Goal: Navigation & Orientation: Find specific page/section

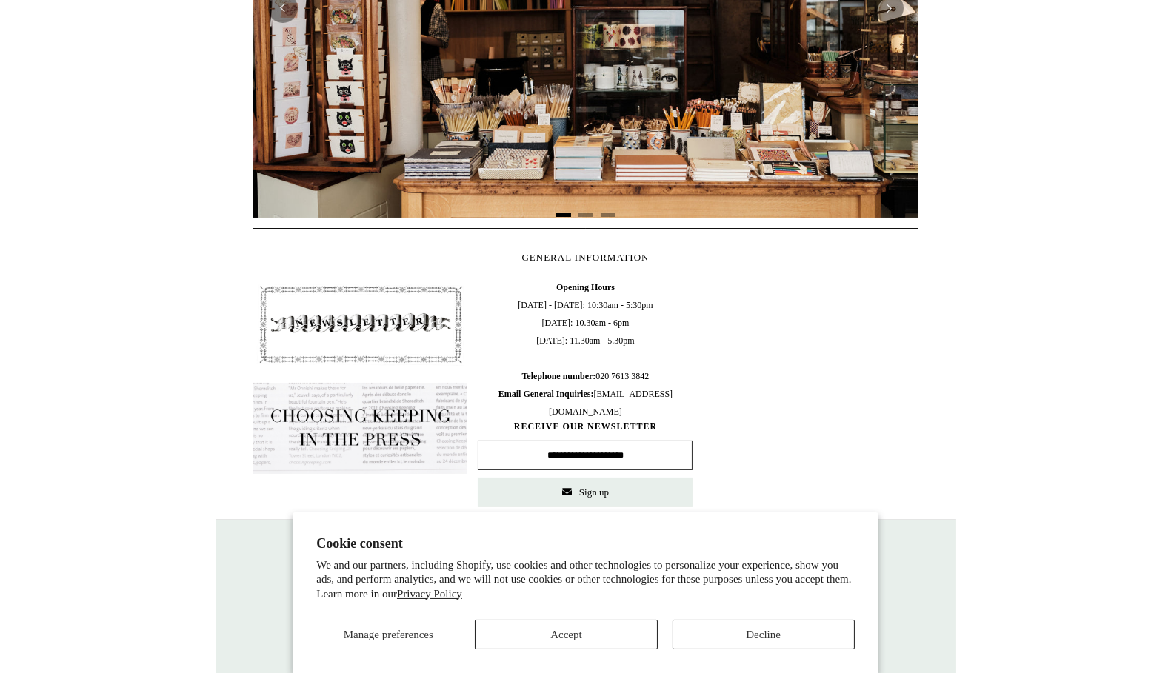
scroll to position [572, 0]
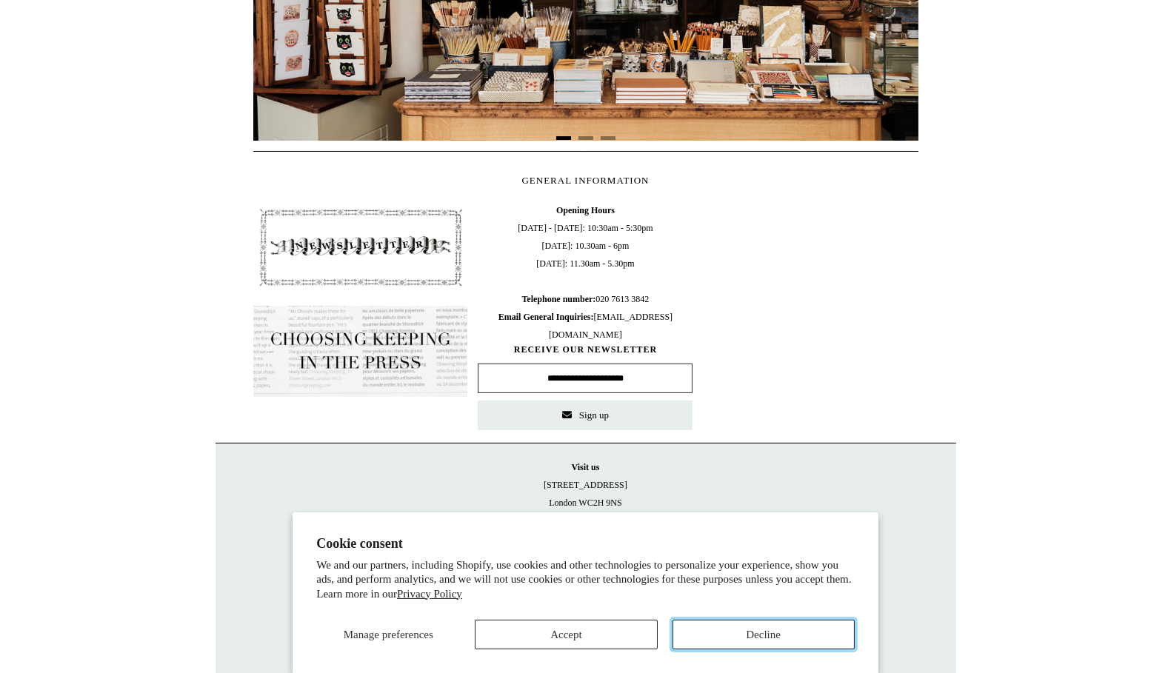
click at [793, 632] on button "Decline" at bounding box center [763, 635] width 182 height 30
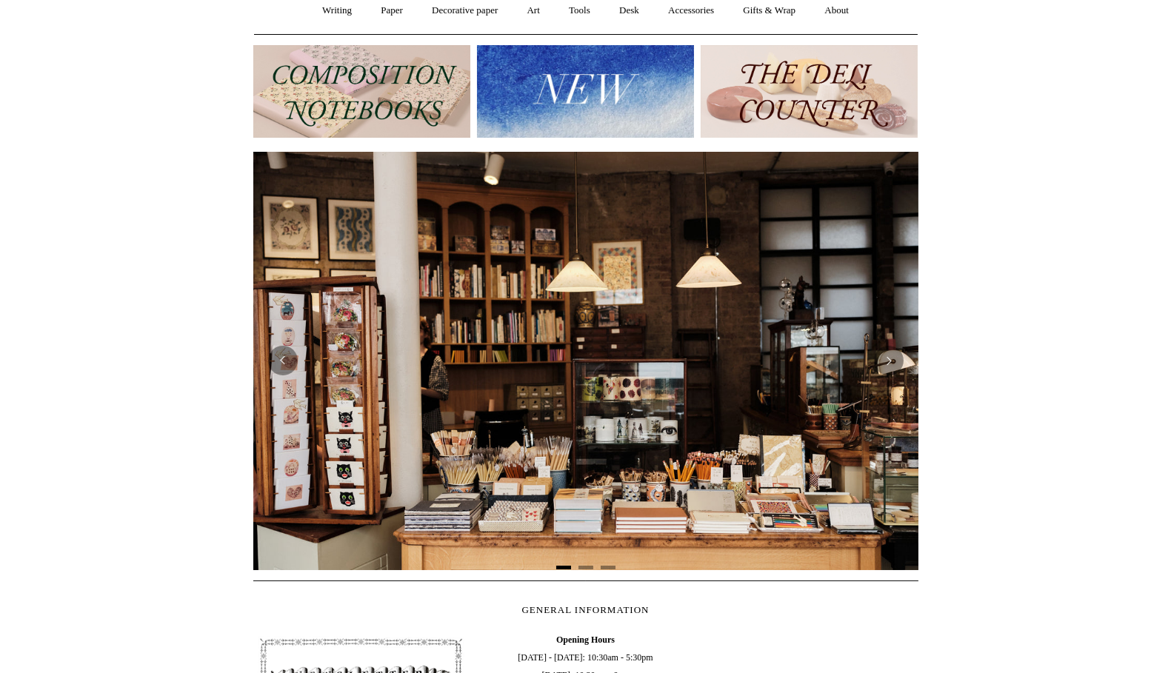
scroll to position [0, 0]
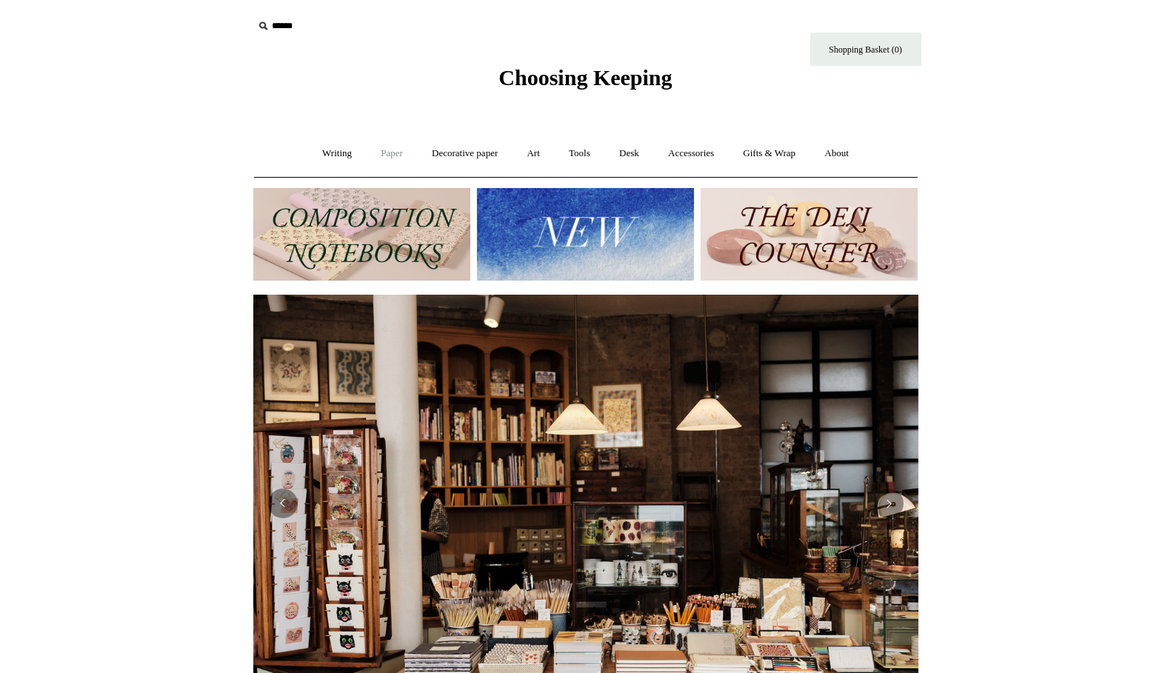
click at [393, 151] on link "Paper +" at bounding box center [391, 153] width 49 height 39
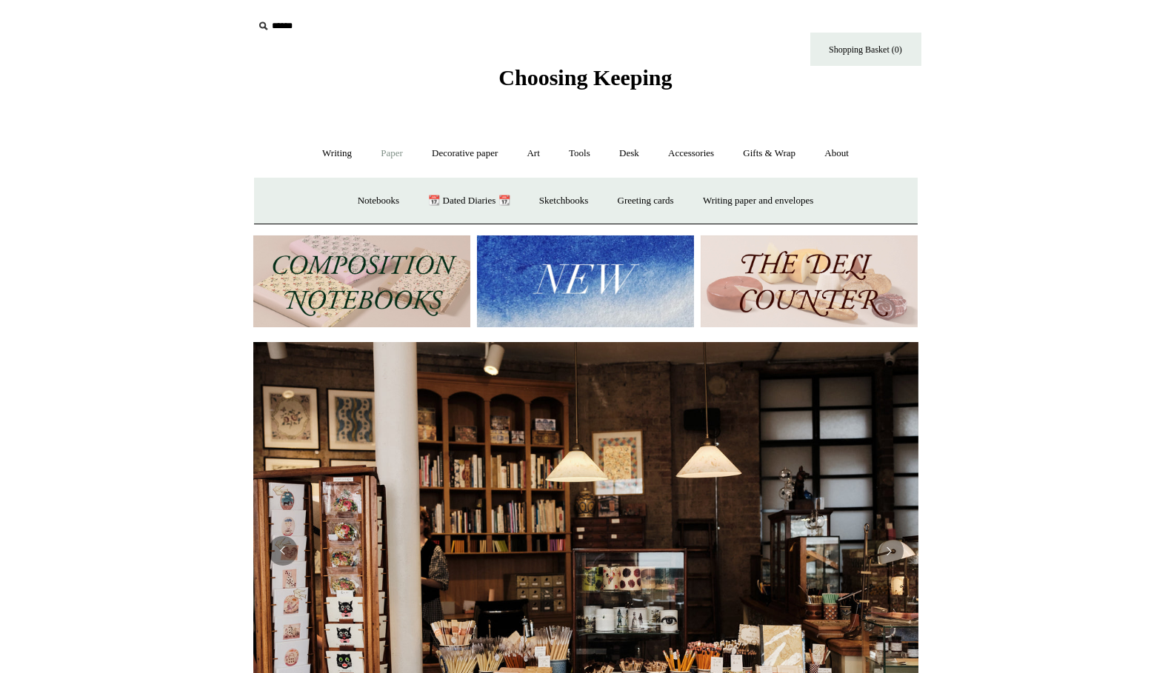
click at [394, 150] on link "Paper -" at bounding box center [391, 153] width 49 height 39
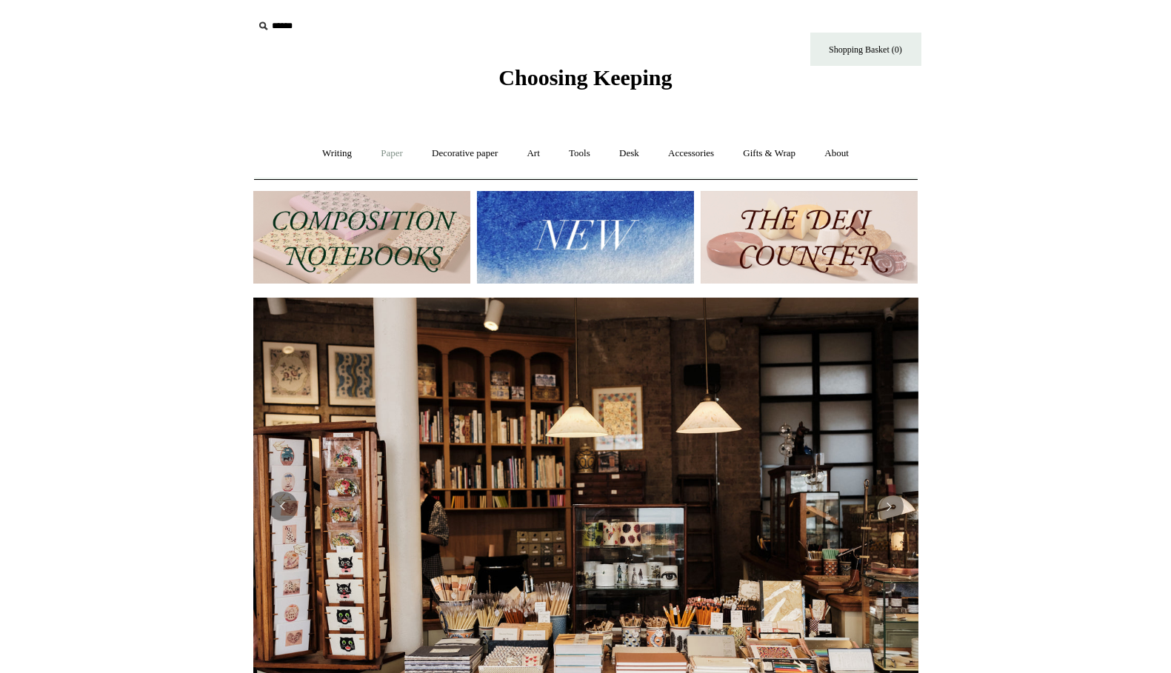
click at [394, 150] on link "Paper +" at bounding box center [391, 153] width 49 height 39
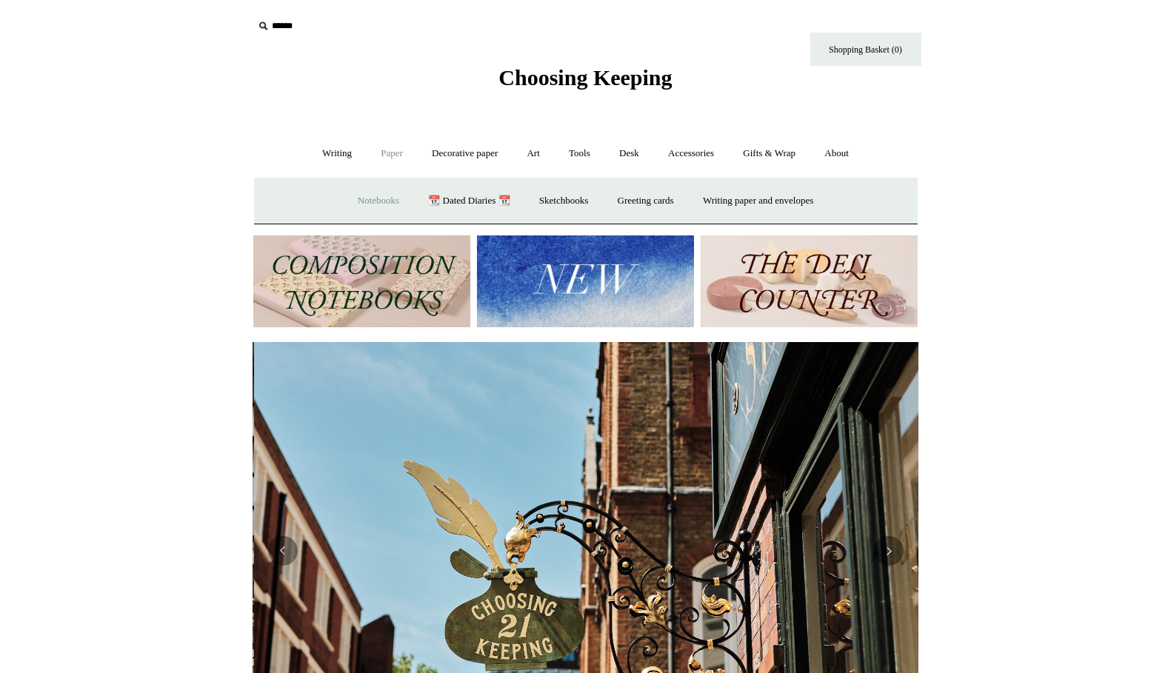
scroll to position [0, 664]
click at [382, 192] on link "Notebooks +" at bounding box center [378, 200] width 68 height 39
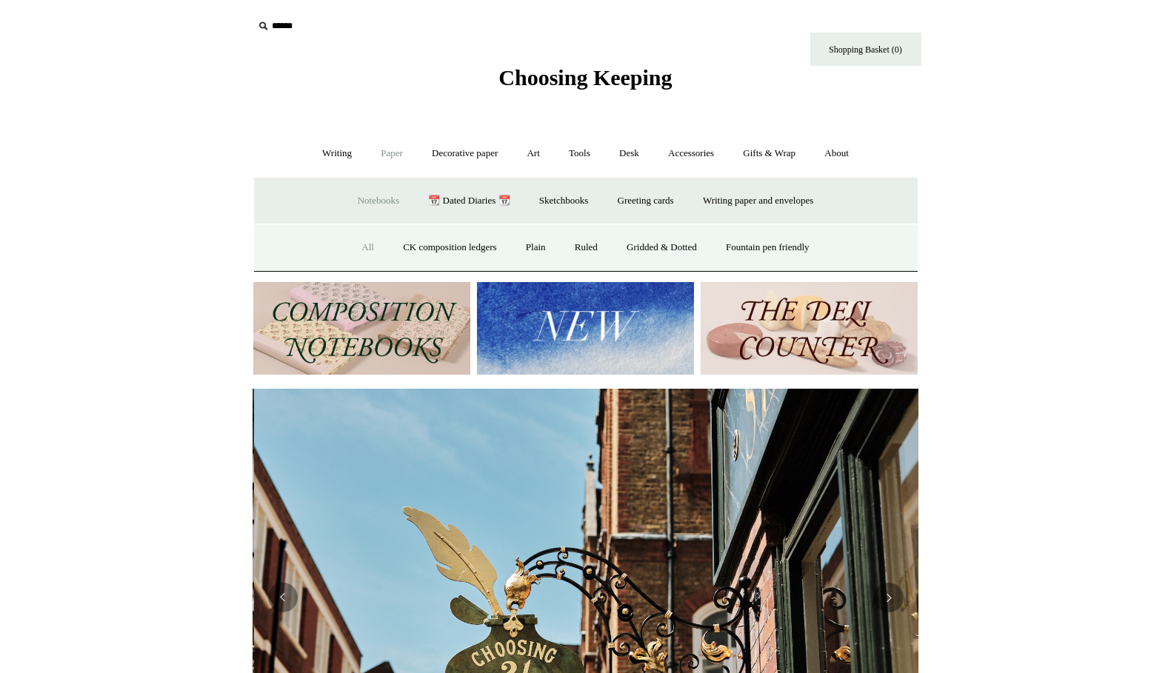
click at [355, 247] on link "All" at bounding box center [367, 247] width 39 height 39
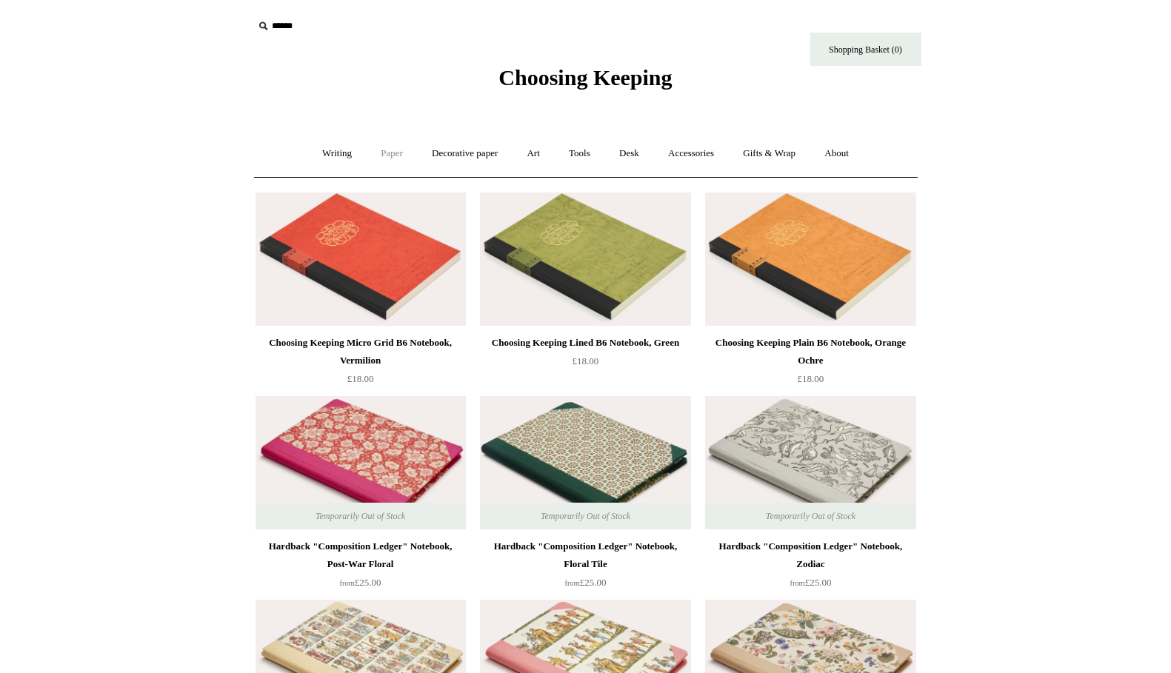
click at [383, 157] on link "Paper +" at bounding box center [391, 153] width 49 height 39
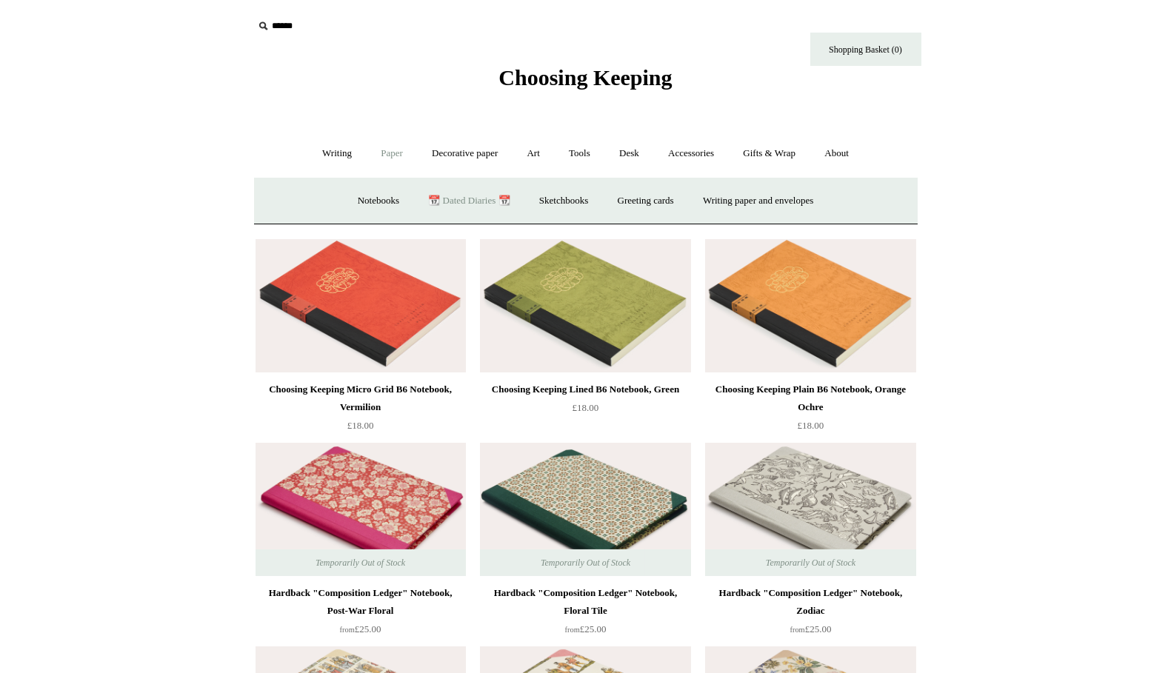
click at [472, 208] on link "📆 Dated Diaries 📆" at bounding box center [469, 200] width 108 height 39
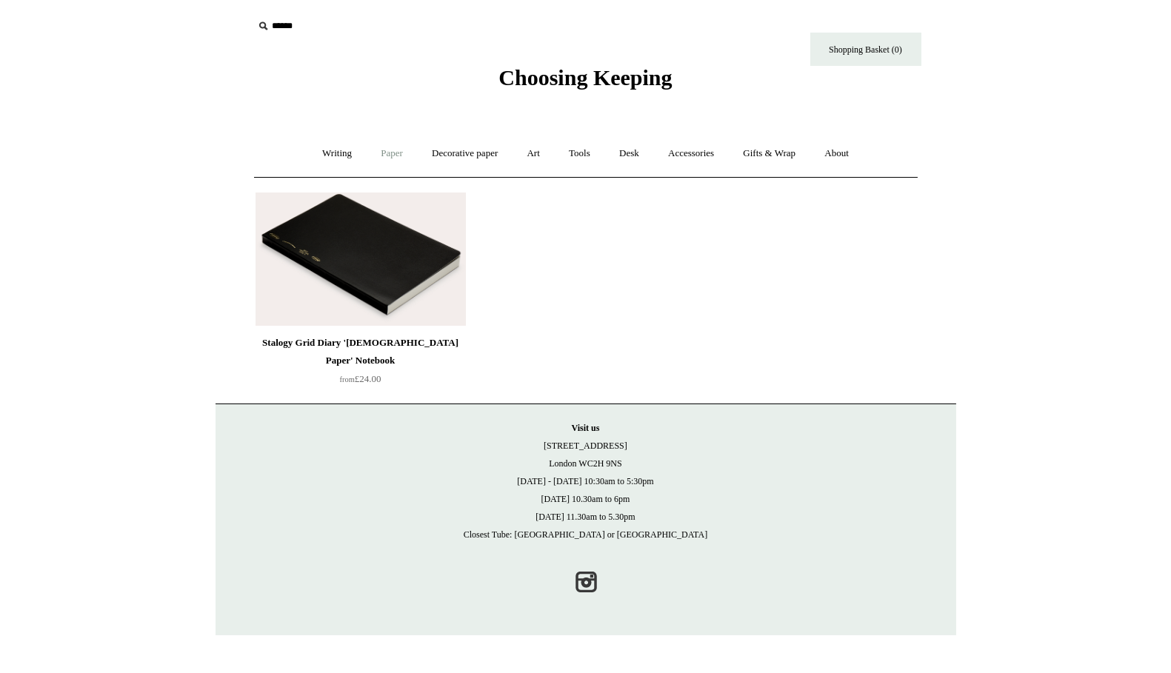
click at [406, 153] on link "Paper +" at bounding box center [391, 153] width 49 height 39
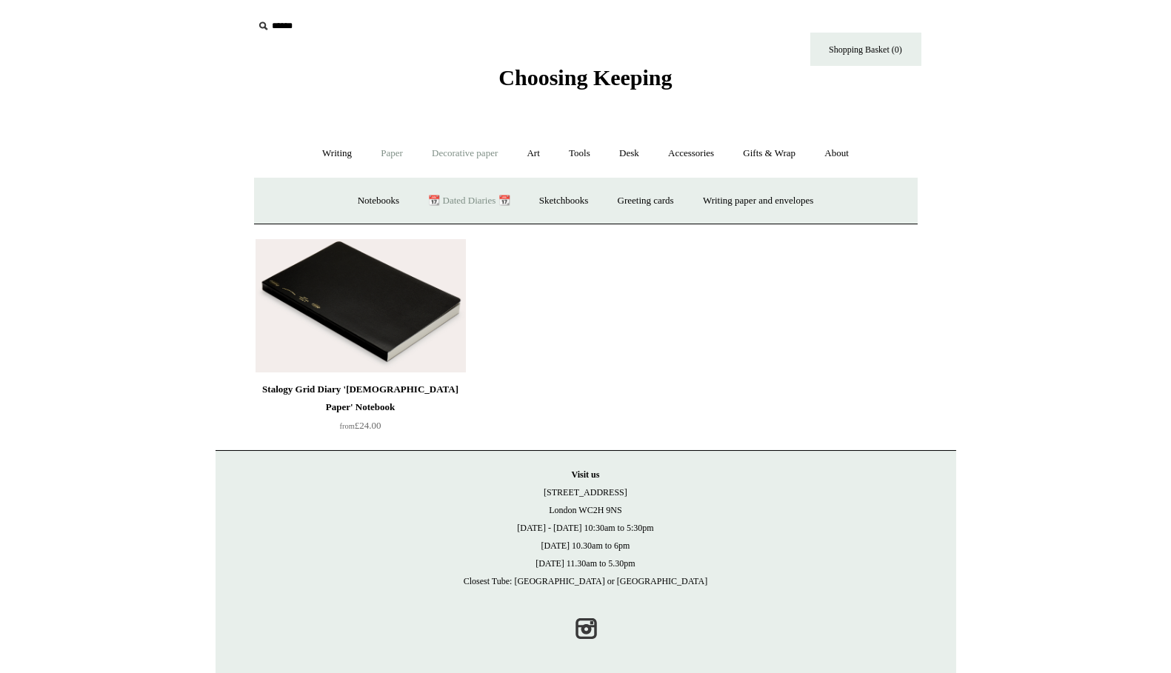
click at [445, 155] on link "Decorative paper +" at bounding box center [464, 153] width 93 height 39
click at [538, 157] on link "Art +" at bounding box center [533, 153] width 39 height 39
click at [578, 160] on link "Tools +" at bounding box center [579, 153] width 48 height 39
click at [636, 157] on link "Desk +" at bounding box center [629, 153] width 47 height 39
click at [681, 158] on link "Accessories +" at bounding box center [691, 153] width 73 height 39
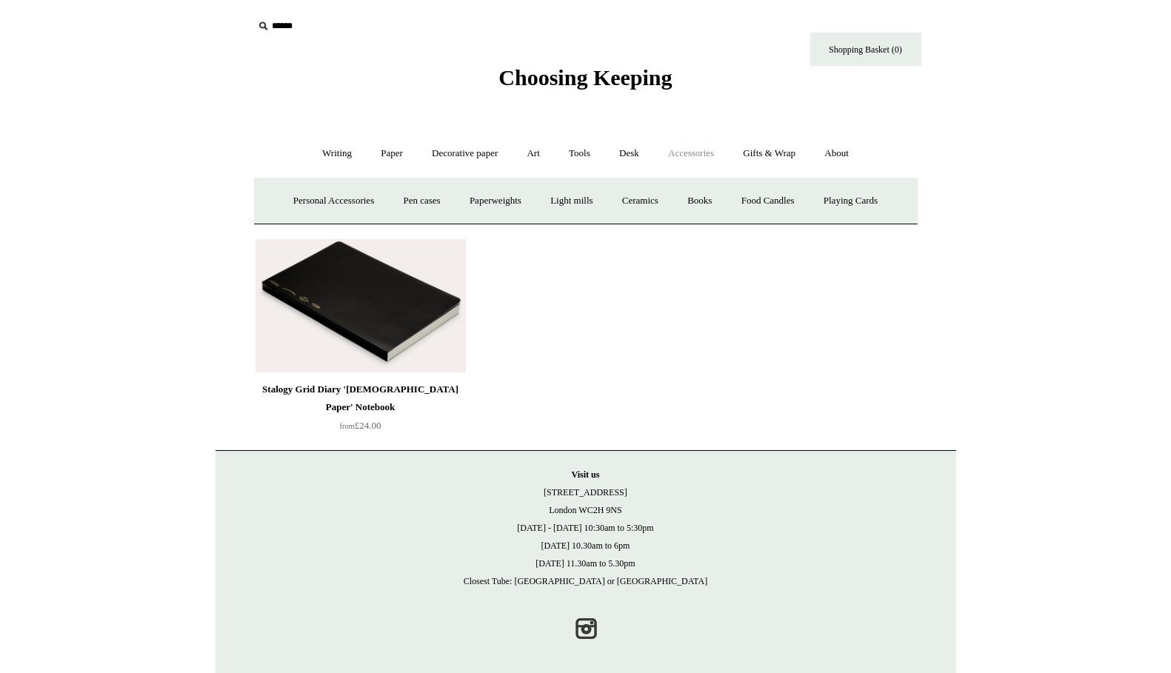
click at [357, 153] on ul "Writing + Pens by brand + Kaweco Lamy Ohnishi Seisakusho Pelikan Tetzbo Pilot P…" at bounding box center [585, 153] width 553 height 39
click at [332, 154] on link "Writing +" at bounding box center [337, 153] width 56 height 39
click at [381, 199] on link "Fountain pens +" at bounding box center [404, 200] width 81 height 39
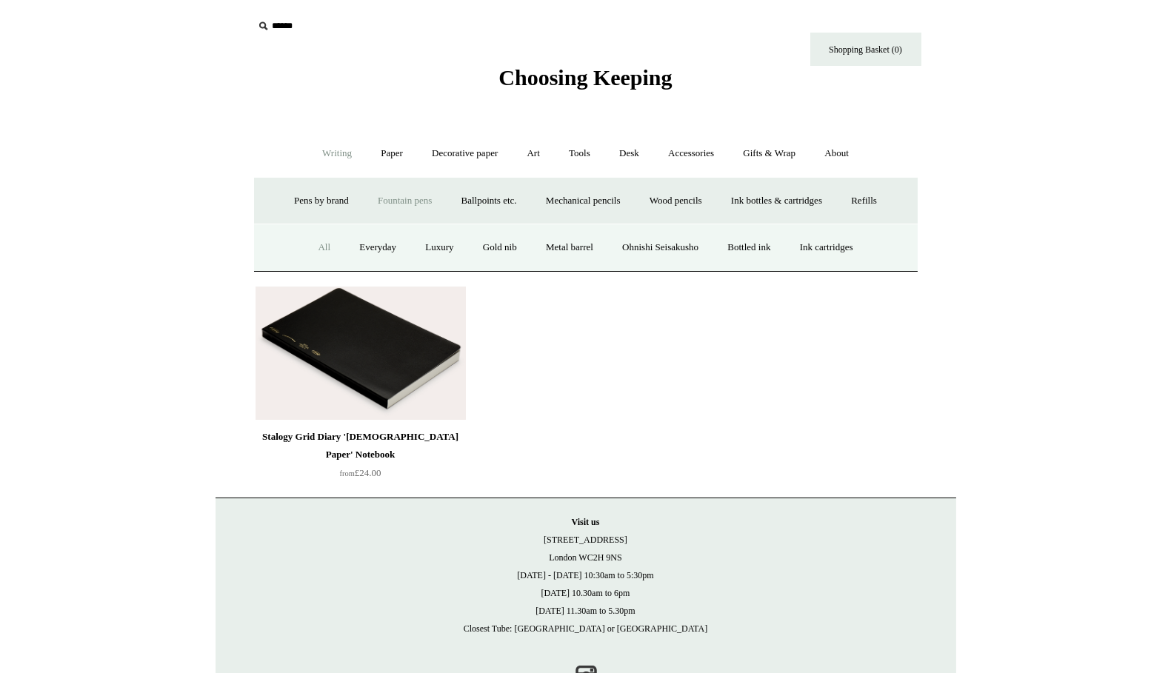
click at [319, 249] on link "All" at bounding box center [323, 247] width 39 height 39
